Goal: Information Seeking & Learning: Find specific page/section

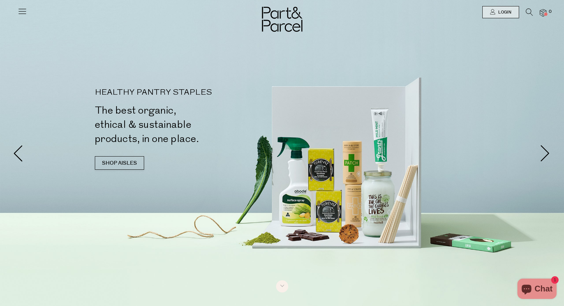
click at [19, 12] on icon at bounding box center [22, 10] width 9 height 9
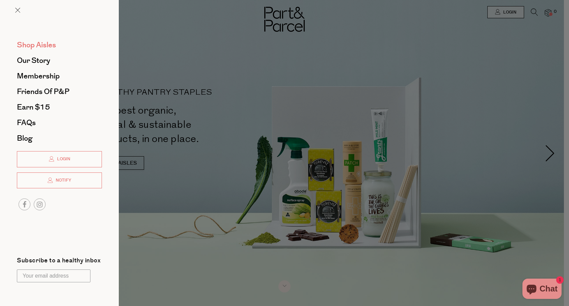
click at [30, 44] on span "Shop Aisles" at bounding box center [36, 45] width 39 height 11
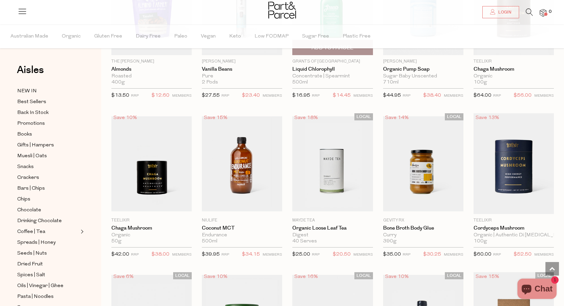
scroll to position [1046, 0]
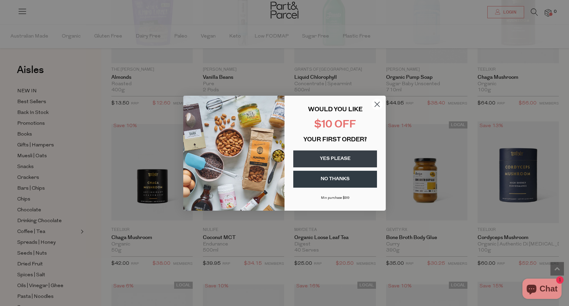
drag, startPoint x: 379, startPoint y: 103, endPoint x: 376, endPoint y: 106, distance: 4.5
click at [379, 103] on circle "Close dialog" at bounding box center [377, 103] width 11 height 11
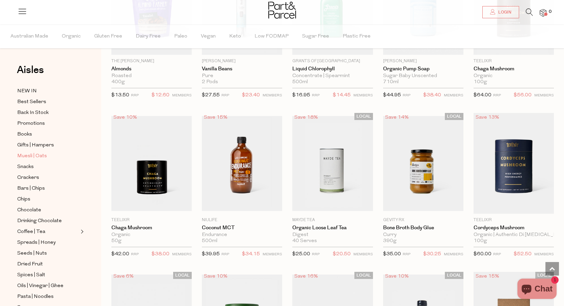
click at [28, 156] on span "Muesli | Oats" at bounding box center [32, 156] width 30 height 8
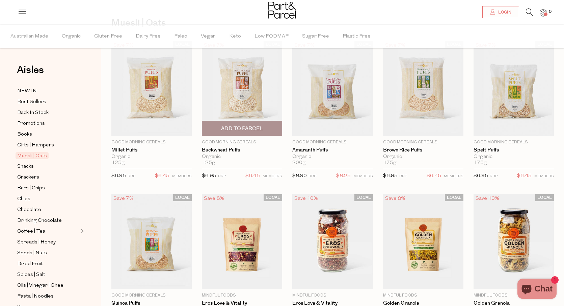
scroll to position [47, 0]
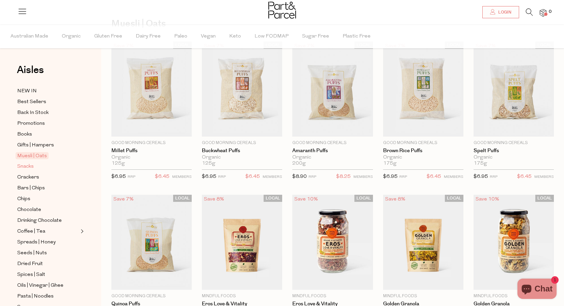
click at [31, 166] on span "Snacks" at bounding box center [25, 166] width 17 height 8
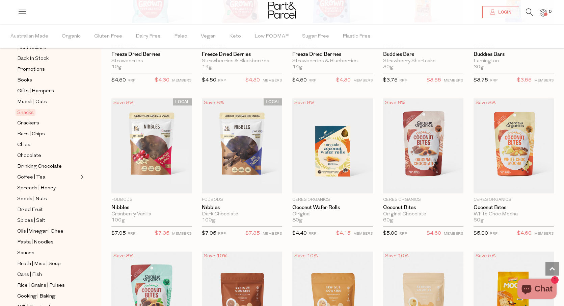
scroll to position [52, 0]
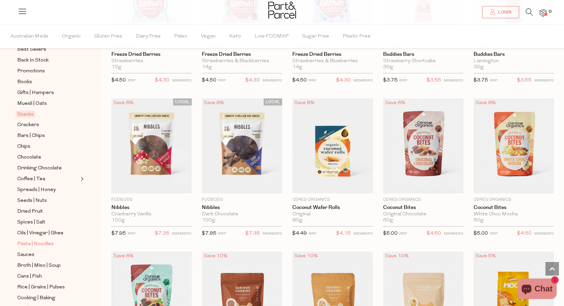
click at [48, 242] on span "Pasta | Noodles" at bounding box center [35, 244] width 36 height 8
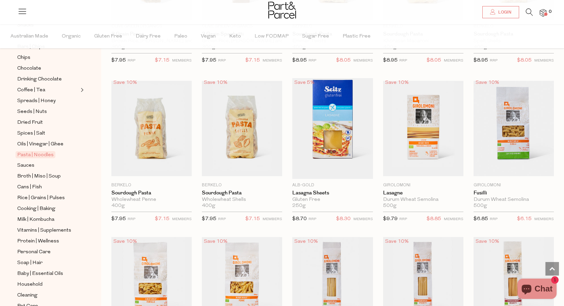
scroll to position [142, 0]
click at [23, 173] on span "Broth | Miso | Soup" at bounding box center [39, 176] width 44 height 8
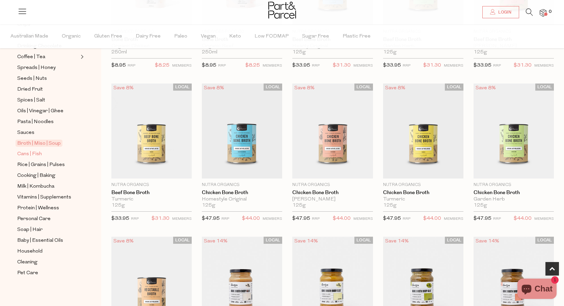
scroll to position [174, 0]
click at [29, 155] on span "Cans | Fish" at bounding box center [29, 155] width 25 height 8
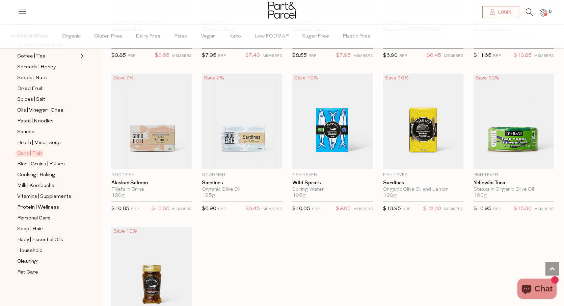
scroll to position [175, 0]
click at [35, 173] on span "Cooking | Baking" at bounding box center [36, 175] width 38 height 8
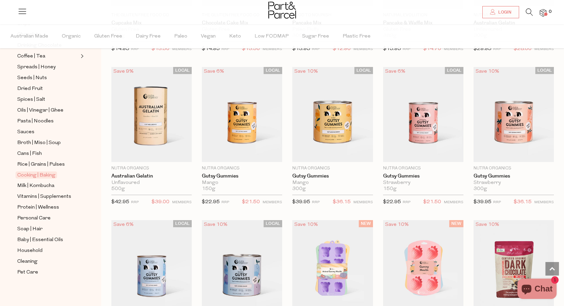
scroll to position [175, 0]
click at [19, 228] on span "Soap | Hair" at bounding box center [29, 229] width 25 height 8
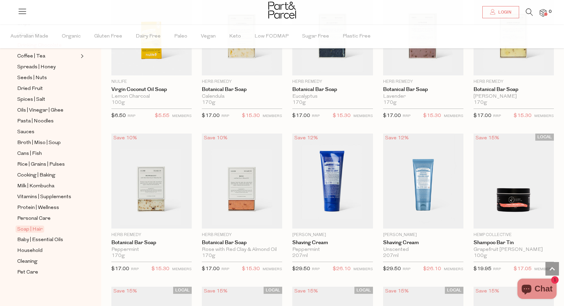
scroll to position [175, 0]
click at [36, 250] on span "Household" at bounding box center [29, 250] width 25 height 8
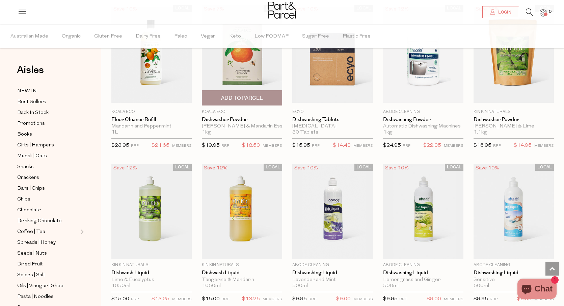
scroll to position [846, 0]
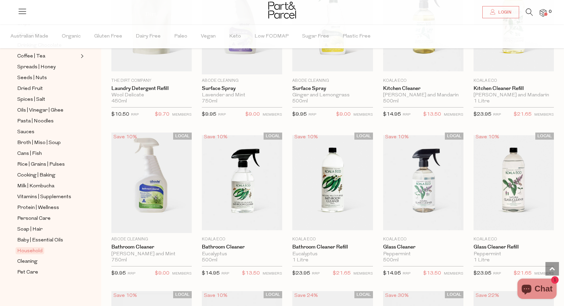
scroll to position [175, 0]
click at [31, 261] on span "Cleaning" at bounding box center [27, 261] width 20 height 8
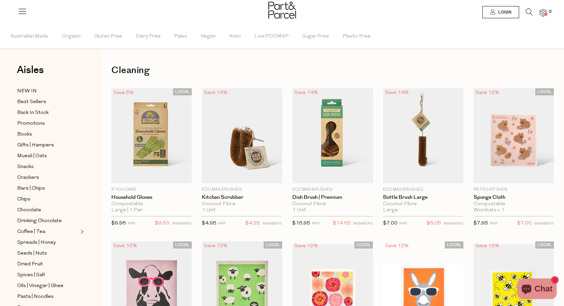
scroll to position [0, 1]
click at [36, 101] on span "Best Sellers" at bounding box center [31, 102] width 29 height 8
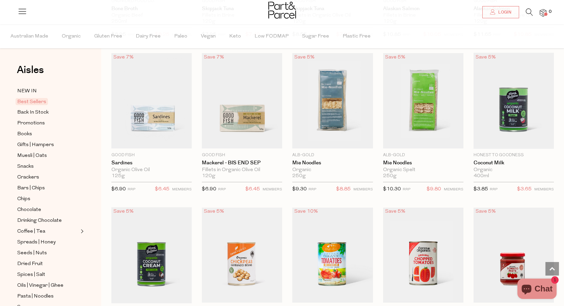
scroll to position [503, 1]
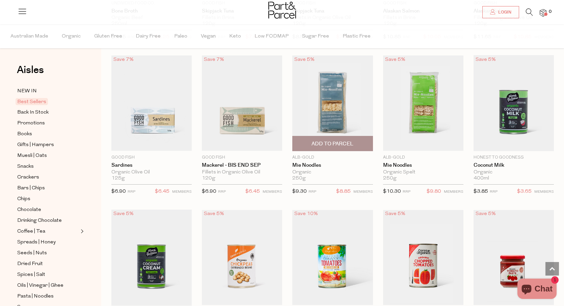
click at [342, 116] on img at bounding box center [332, 102] width 80 height 95
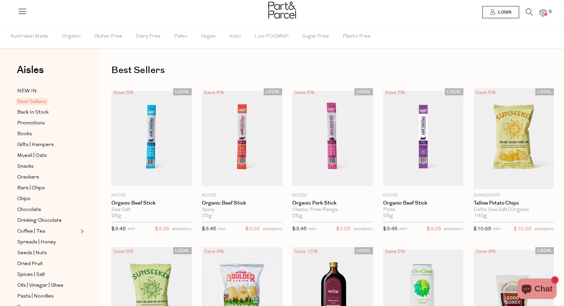
click at [528, 11] on icon at bounding box center [529, 11] width 7 height 7
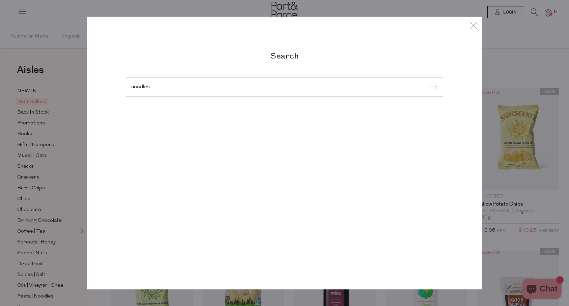
type input "noodles"
click at [433, 87] on input "submit" at bounding box center [433, 87] width 10 height 10
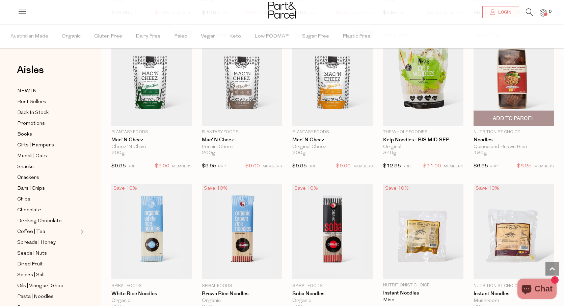
scroll to position [968, 0]
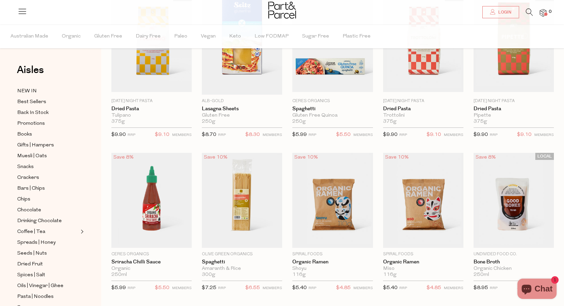
scroll to position [81, 0]
click at [404, 212] on img at bounding box center [423, 200] width 80 height 95
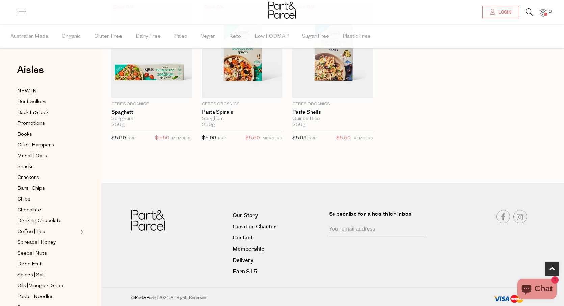
scroll to position [241, 0]
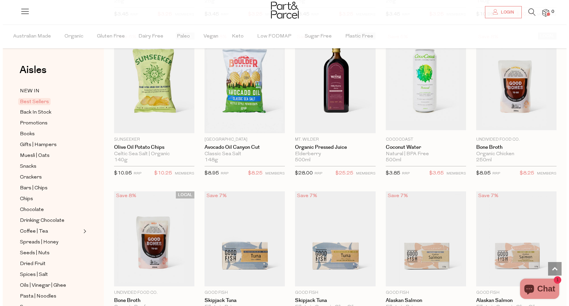
scroll to position [178, 0]
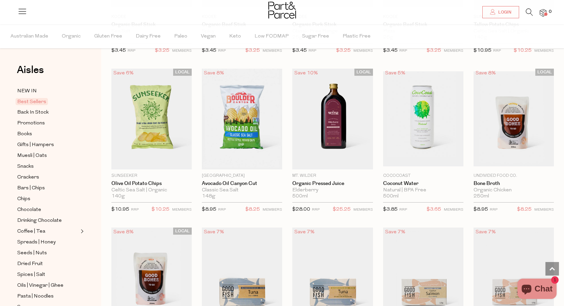
click at [531, 11] on icon at bounding box center [529, 11] width 7 height 7
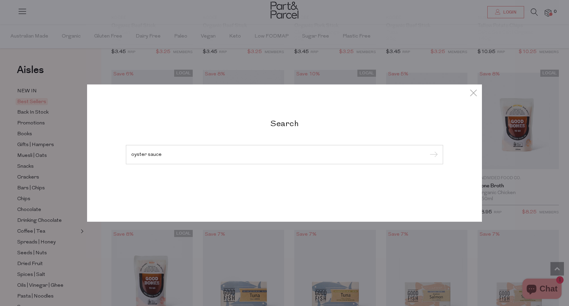
type input "oyster sauce"
click at [433, 155] on input "submit" at bounding box center [433, 155] width 10 height 10
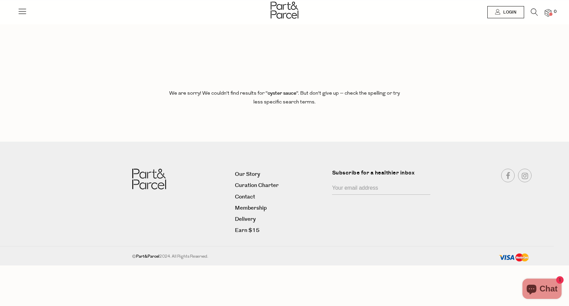
click at [533, 11] on icon at bounding box center [534, 11] width 7 height 7
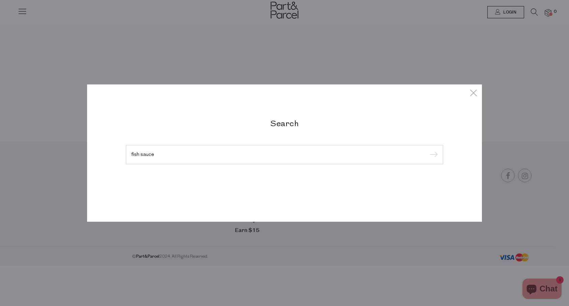
type input "fish sauce"
click at [433, 155] on input "submit" at bounding box center [433, 155] width 10 height 10
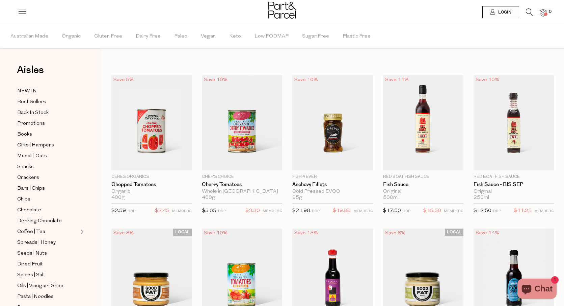
click at [22, 11] on icon at bounding box center [22, 10] width 9 height 9
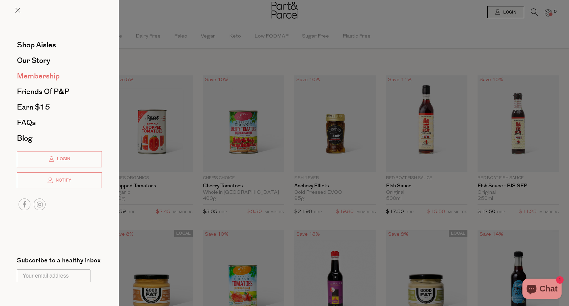
click at [38, 77] on span "Membership" at bounding box center [38, 76] width 43 height 11
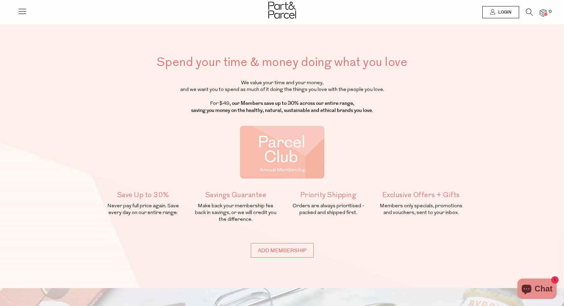
click at [23, 12] on icon at bounding box center [22, 10] width 9 height 9
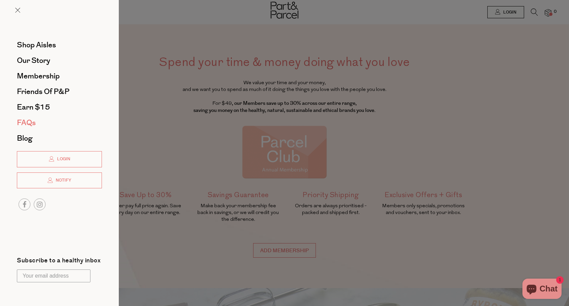
click at [29, 123] on span "FAQs" at bounding box center [26, 122] width 19 height 11
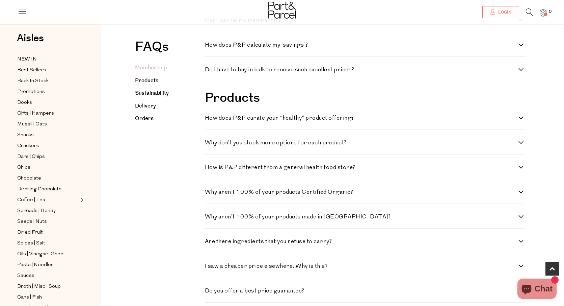
scroll to position [359, 0]
click at [144, 104] on link "Delivery" at bounding box center [145, 106] width 21 height 8
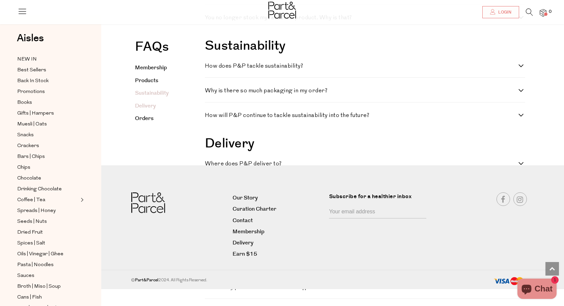
scroll to position [826, 0]
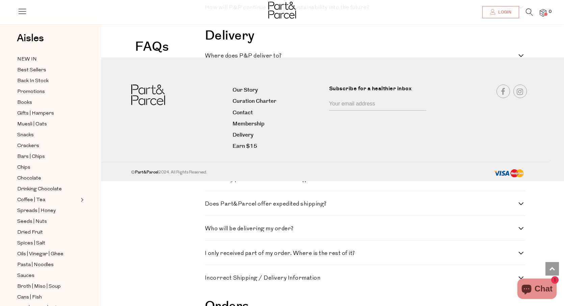
scroll to position [839, 0]
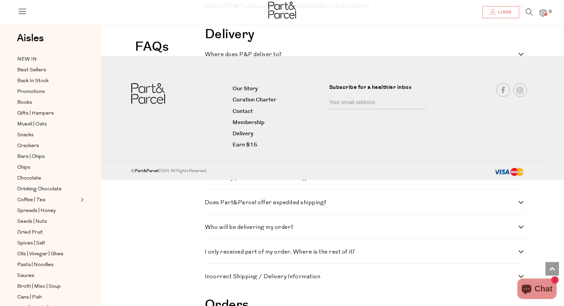
click at [523, 53] on label "Where does P&P deliver to?" at bounding box center [365, 55] width 320 height 6
click at [209, 53] on to\? "Where does P&P deliver to?" at bounding box center [207, 54] width 4 height 4
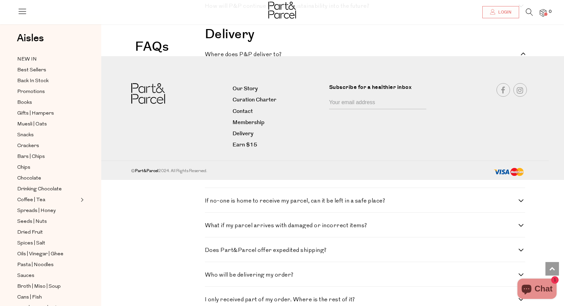
click at [523, 53] on label "Where does P&P deliver to?" at bounding box center [365, 55] width 320 height 6
click at [209, 53] on to\? "Where does P&P deliver to?" at bounding box center [207, 54] width 4 height 4
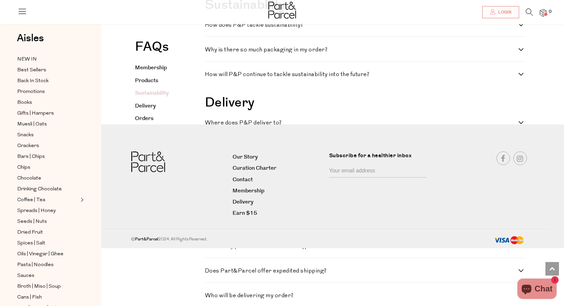
scroll to position [770, 0]
click at [232, 124] on h4 "Where does P&P deliver to?" at bounding box center [362, 124] width 314 height 6
click at [209, 124] on to\? "Where does P&P deliver to?" at bounding box center [207, 123] width 4 height 4
checkbox to\? "true"
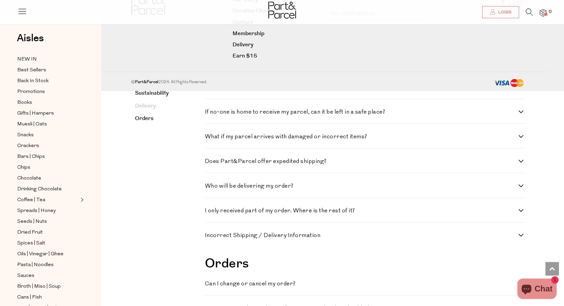
scroll to position [927, 0]
click at [523, 112] on label "If no-one is home to receive my parcel, can it be left in a safe place?" at bounding box center [365, 112] width 320 height 6
click at [209, 112] on place\? "If no-one is home to receive my parcel, can it be left in a safe place?" at bounding box center [207, 111] width 4 height 4
checkbox place\? "true"
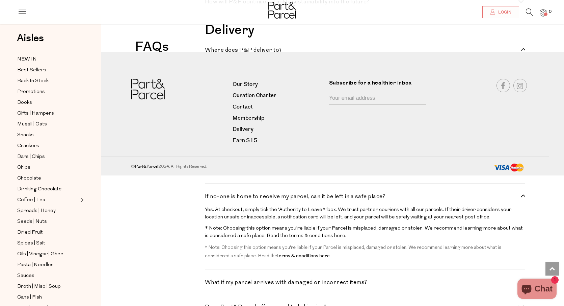
scroll to position [841, 0]
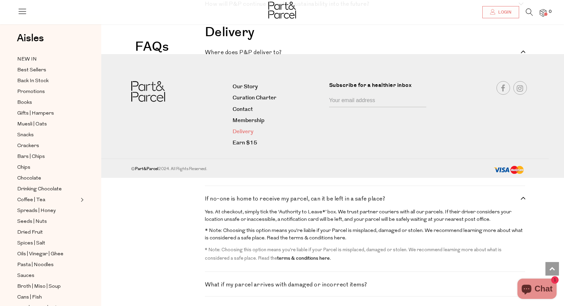
click at [237, 132] on link "Delivery" at bounding box center [278, 131] width 91 height 9
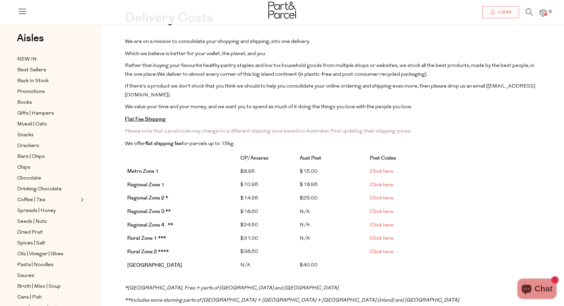
scroll to position [48, 0]
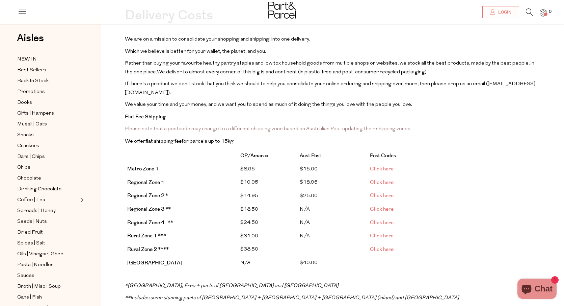
click at [386, 166] on link "Click here" at bounding box center [382, 168] width 24 height 7
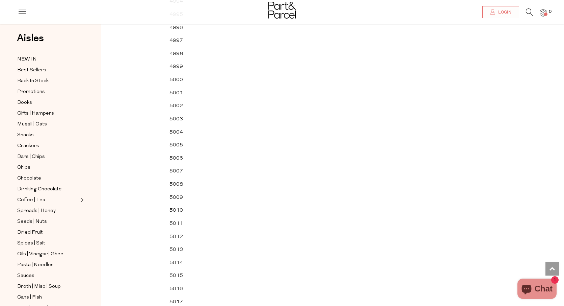
scroll to position [23603, 0]
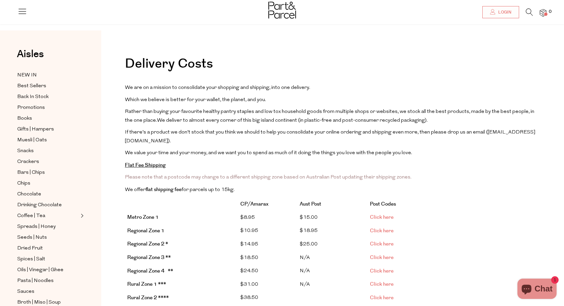
scroll to position [48, 0]
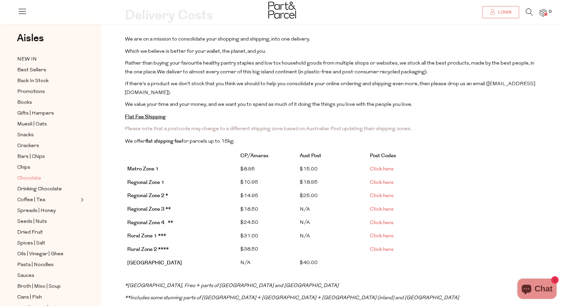
click at [33, 177] on span "Chocolate" at bounding box center [29, 178] width 24 height 8
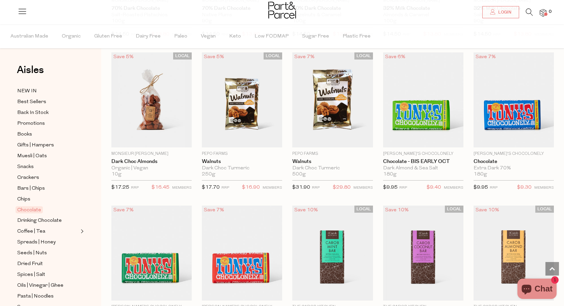
scroll to position [1125, 0]
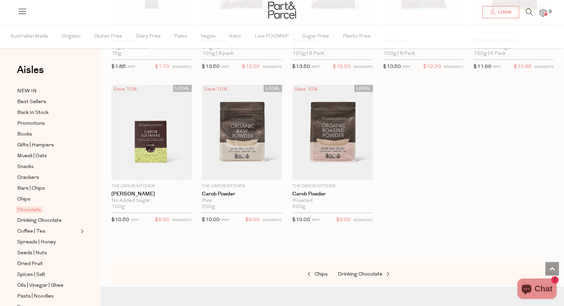
scroll to position [1703, 0]
